Goal: Find specific page/section: Find specific page/section

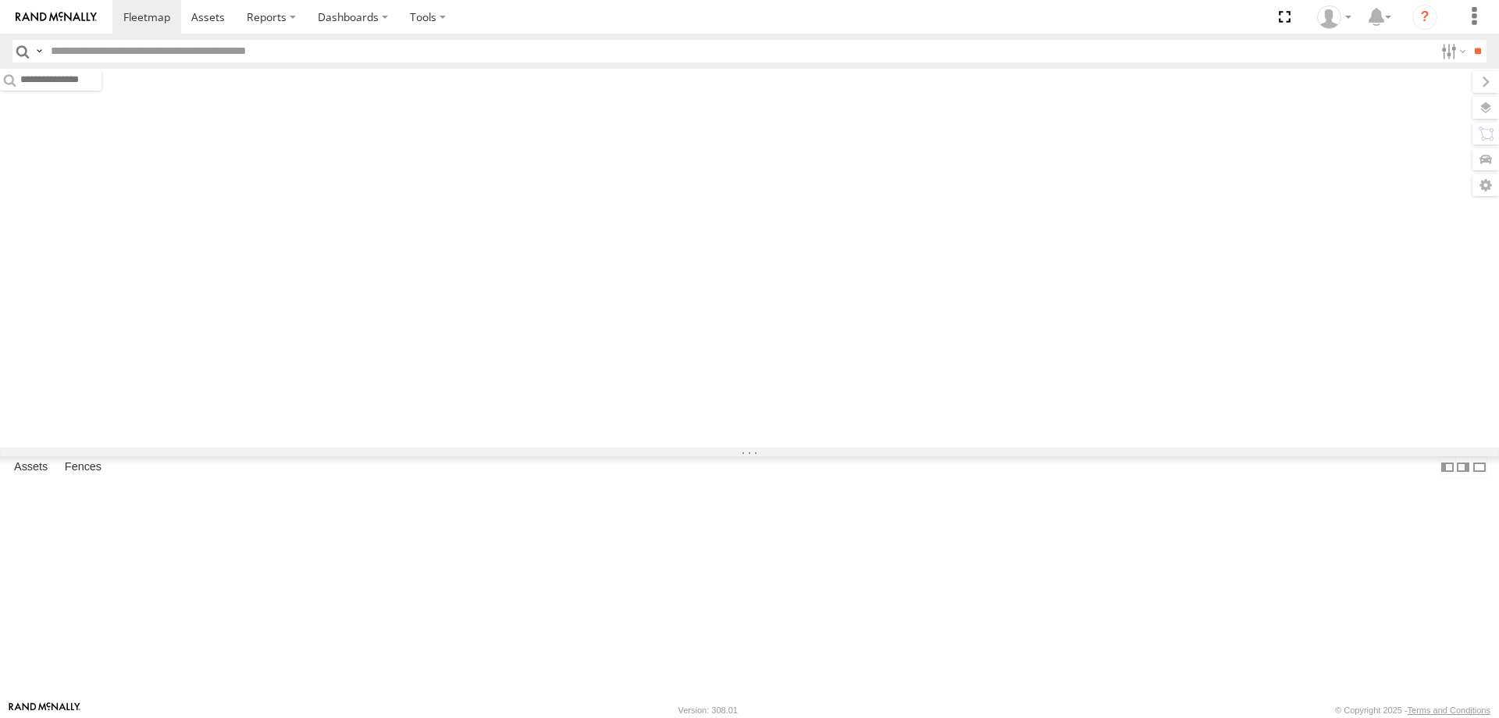
click at [0, 0] on span "Asset" at bounding box center [0, 0] width 0 height 0
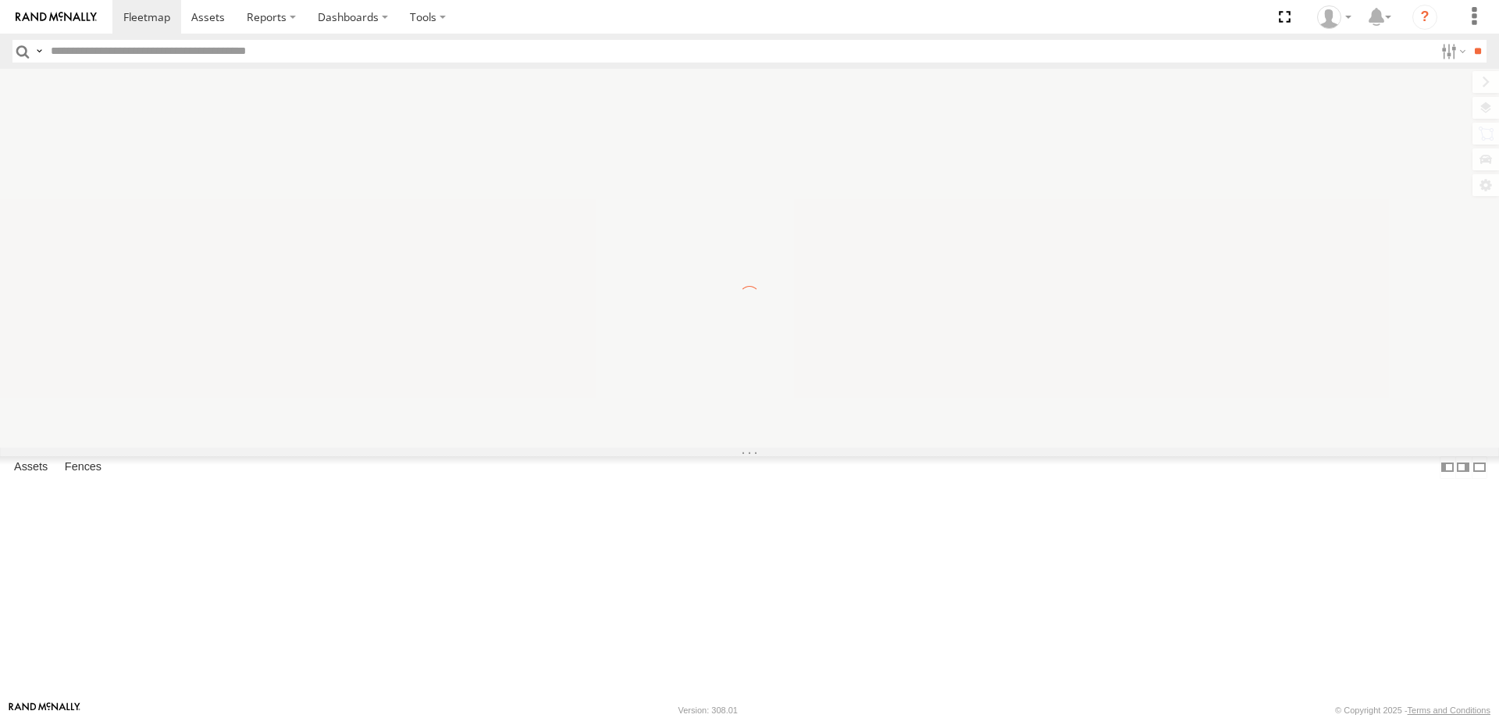
click at [0, 0] on span "Asset" at bounding box center [0, 0] width 0 height 0
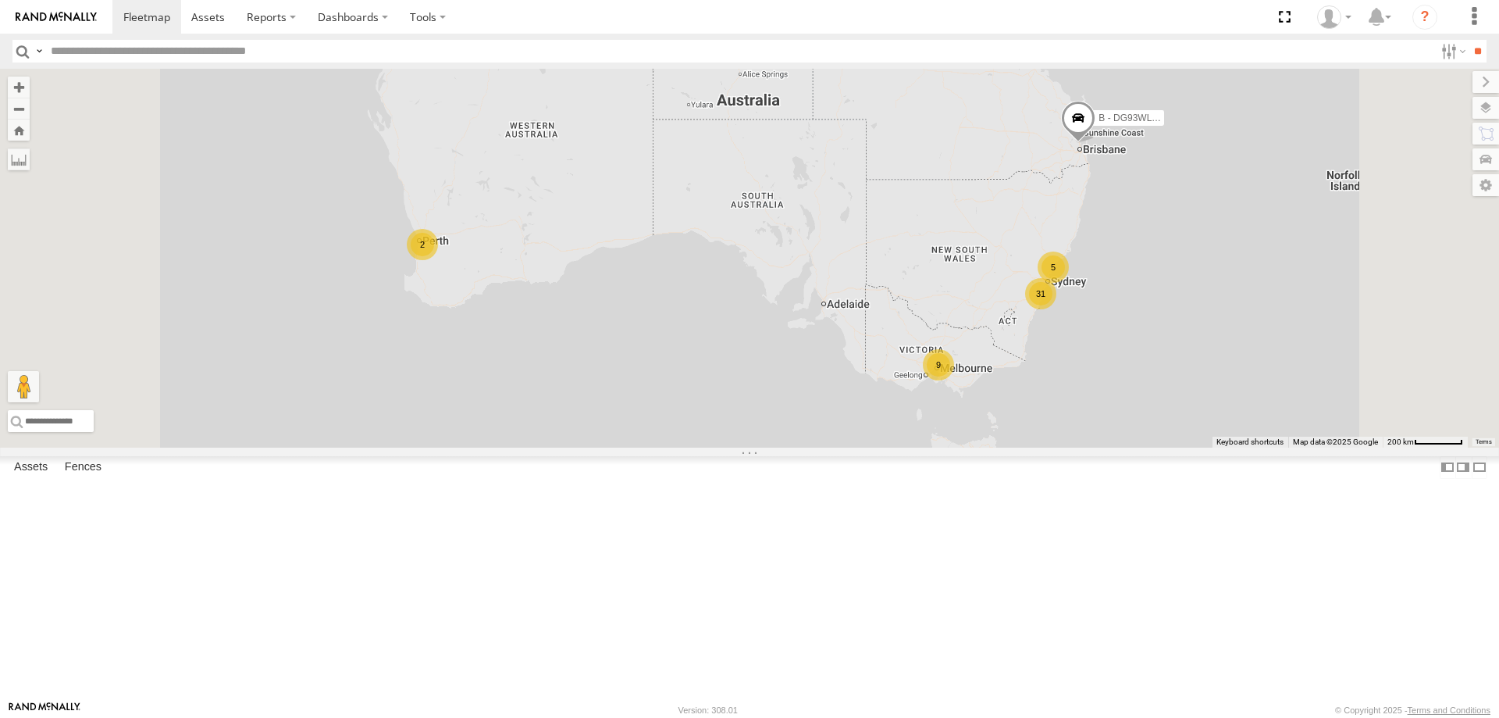
click at [0, 0] on div "W - ADS247 - [PERSON_NAME]" at bounding box center [0, 0] width 0 height 0
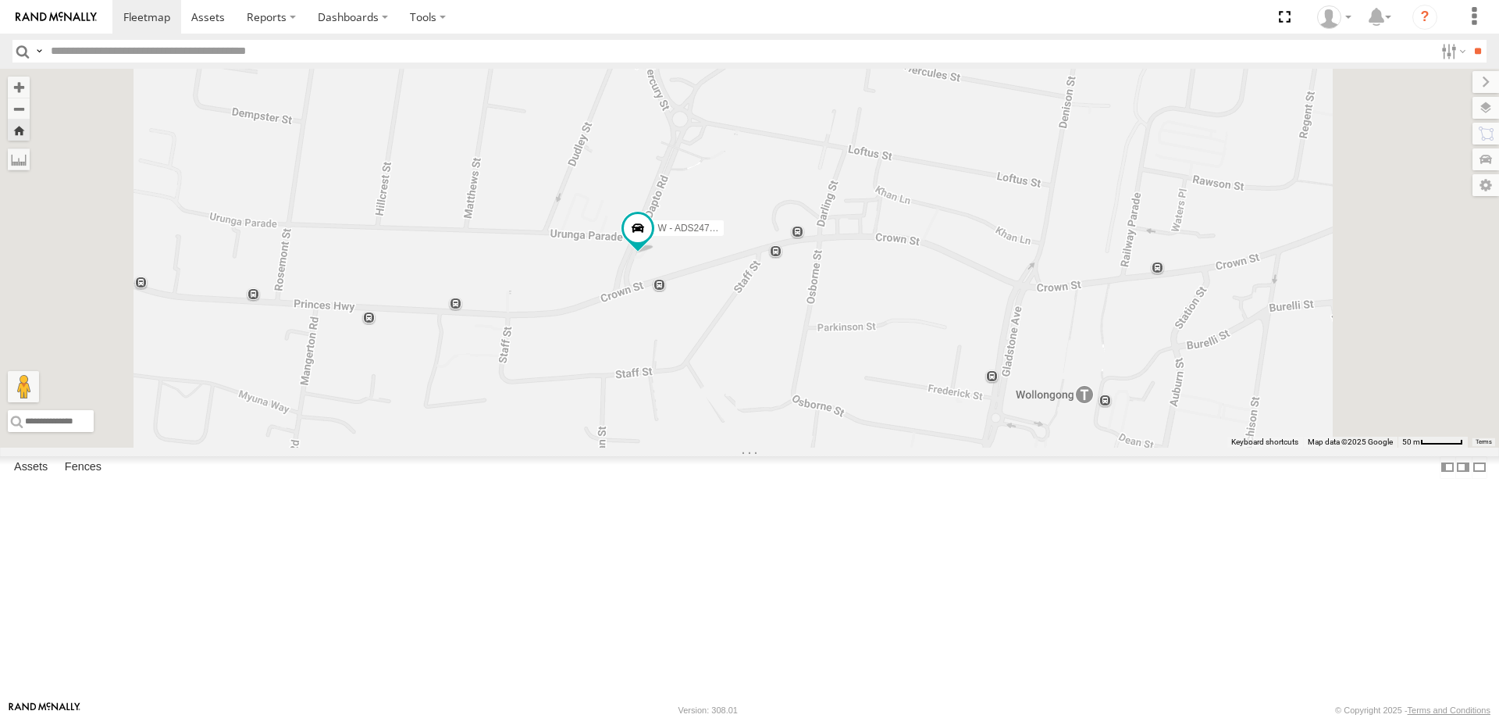
click at [0, 0] on div "All Assets" at bounding box center [0, 0] width 0 height 0
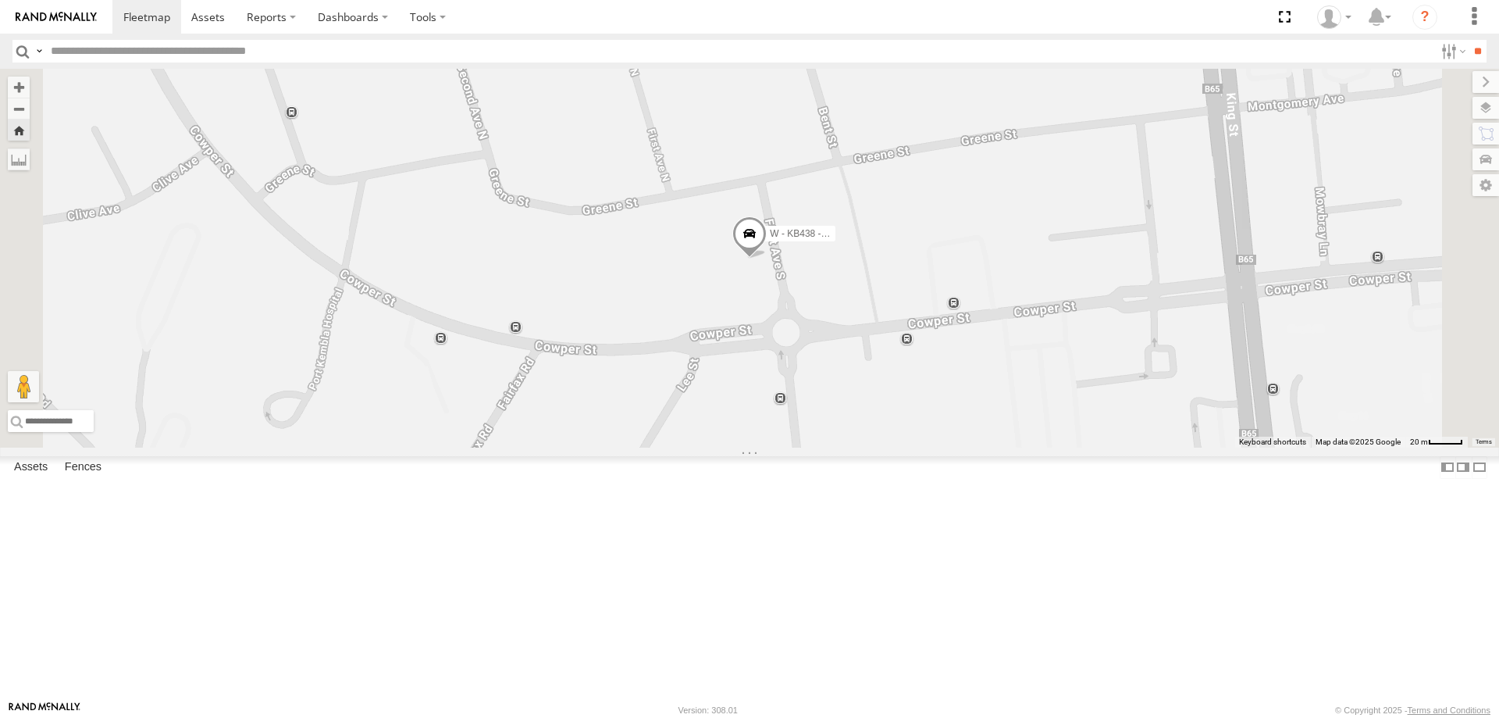
click at [0, 0] on div "W - ADS247 - [PERSON_NAME]" at bounding box center [0, 0] width 0 height 0
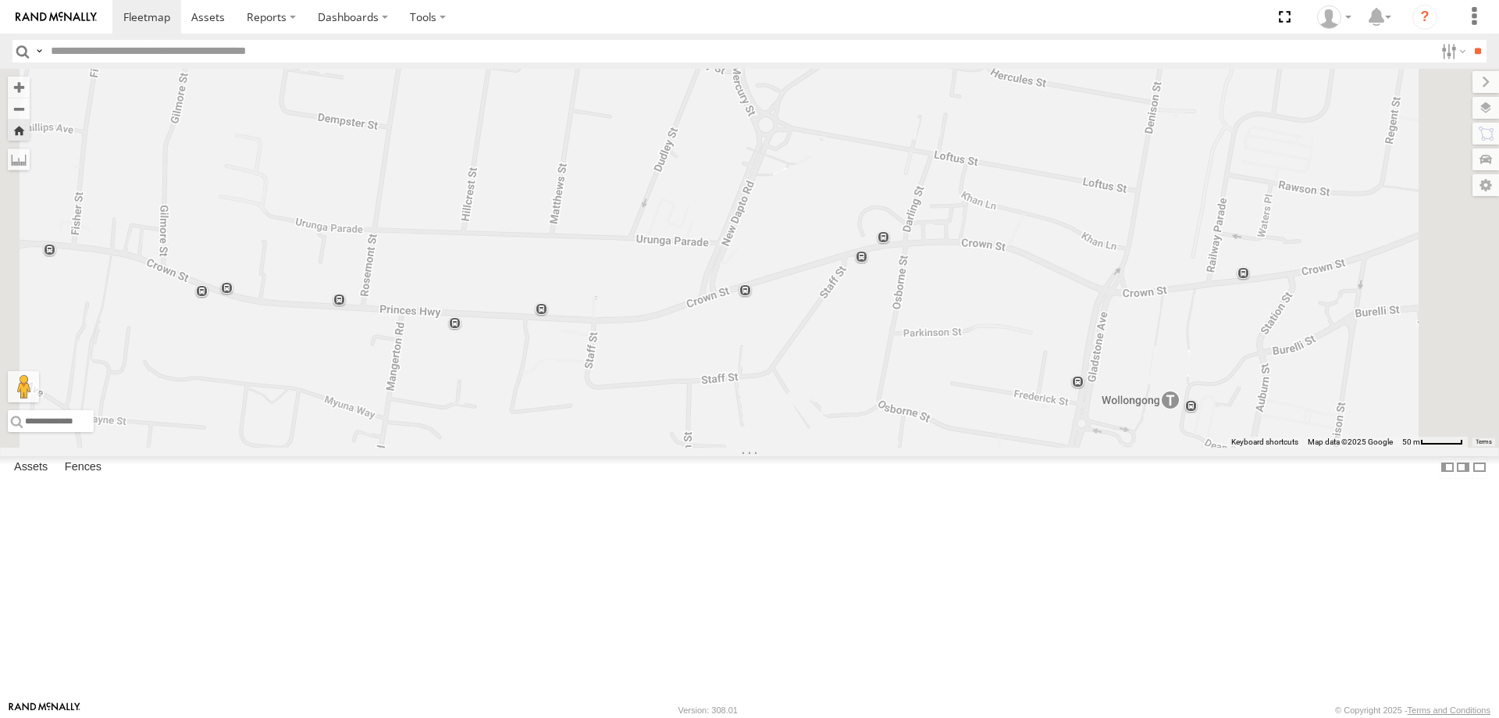
click at [0, 0] on div "W - IHW010 - [PERSON_NAME]" at bounding box center [0, 0] width 0 height 0
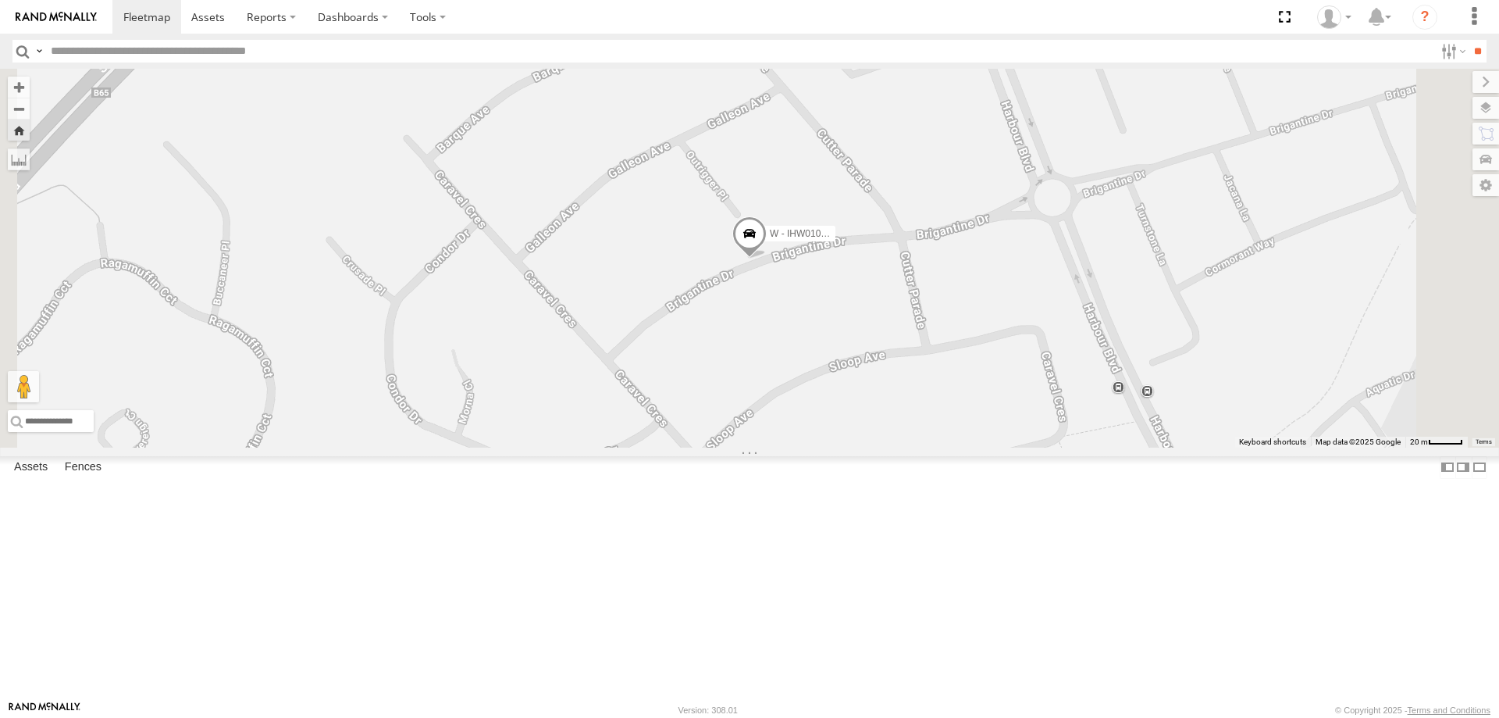
click at [0, 0] on div "W - ADS247 - [PERSON_NAME]" at bounding box center [0, 0] width 0 height 0
